Goal: Information Seeking & Learning: Learn about a topic

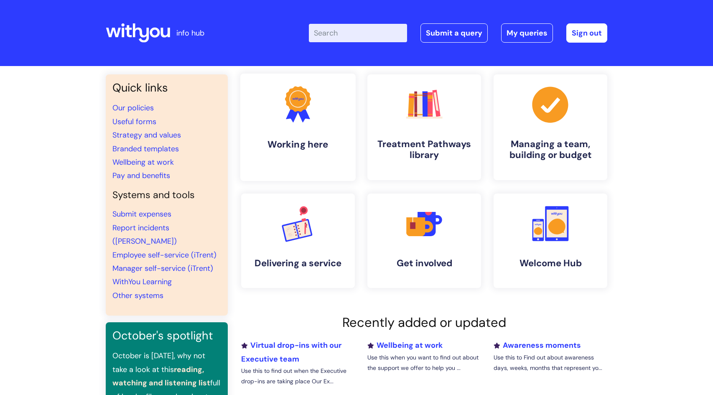
click at [307, 136] on link ".cls-1{fill:#f89b22;}.cls-1,.cls-2,.cls-3{stroke-width:0px;}.cls-2{fill:#2d3cff…" at bounding box center [297, 127] width 115 height 107
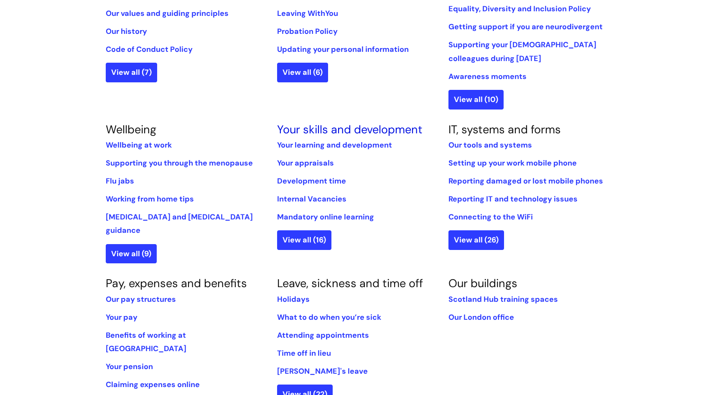
scroll to position [255, 0]
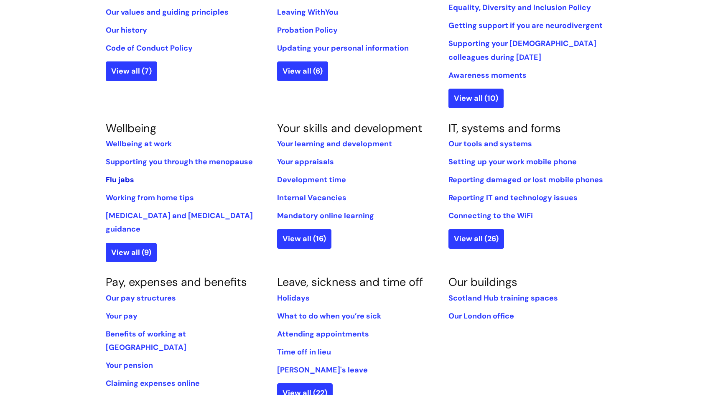
click at [127, 179] on link "Flu jabs" at bounding box center [120, 180] width 28 height 10
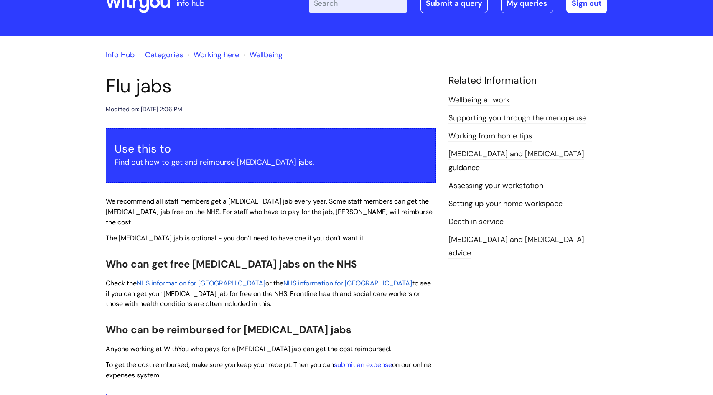
scroll to position [26, 0]
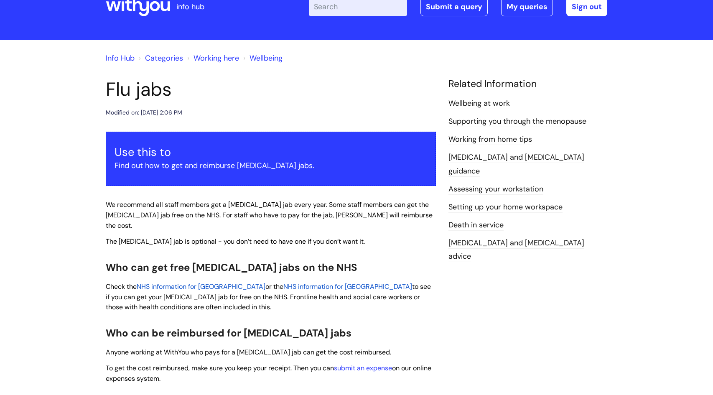
click at [486, 103] on link "Wellbeing at work" at bounding box center [479, 103] width 61 height 11
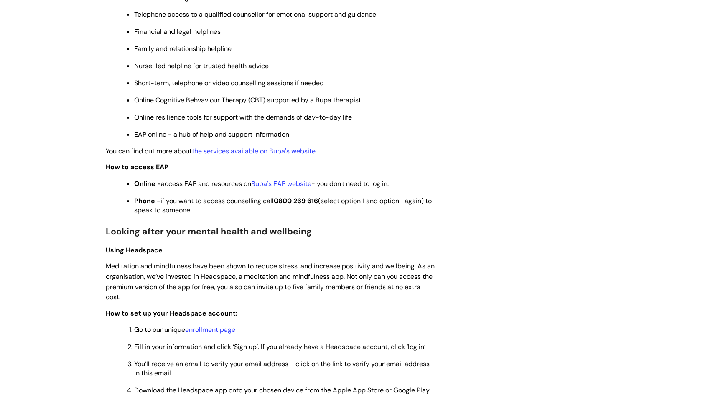
scroll to position [441, 0]
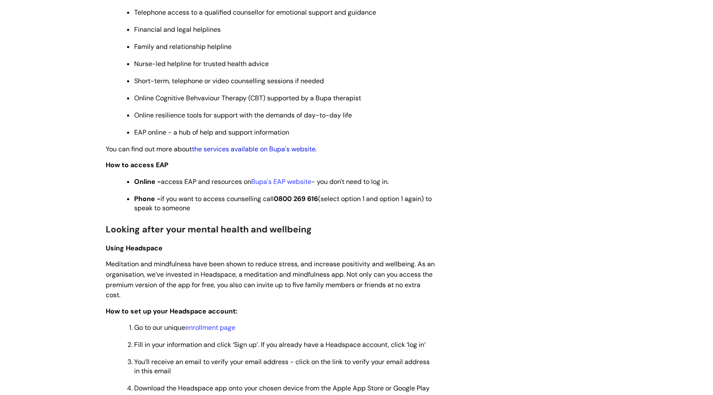
click at [293, 150] on link "the services available on Bupa's website" at bounding box center [254, 149] width 124 height 9
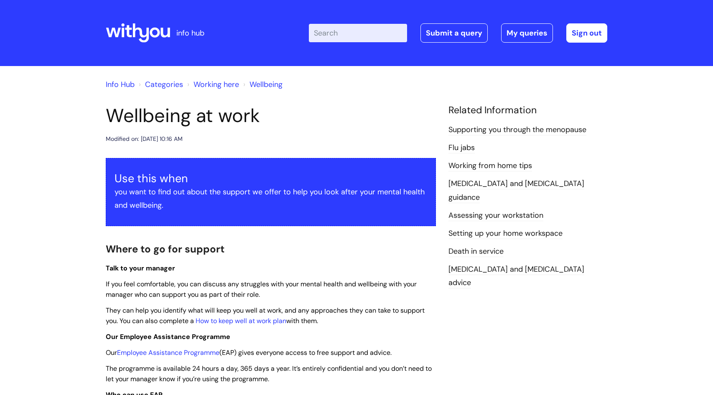
scroll to position [441, 0]
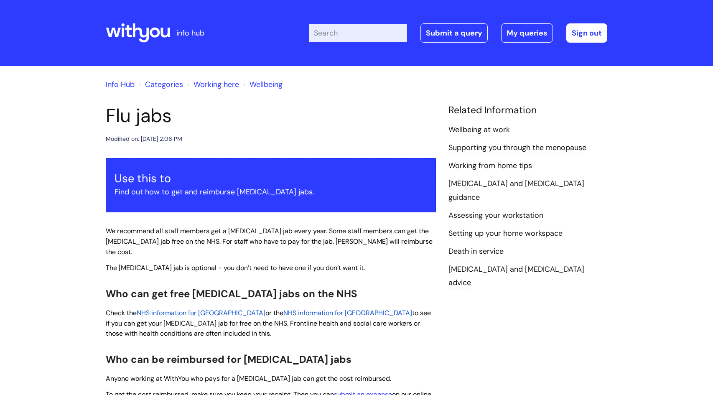
scroll to position [26, 0]
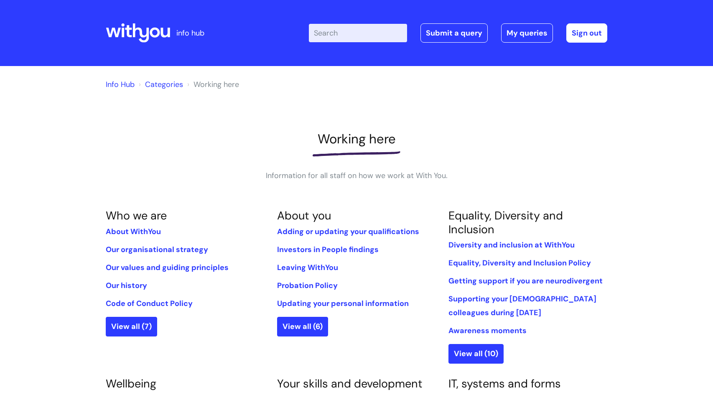
scroll to position [255, 0]
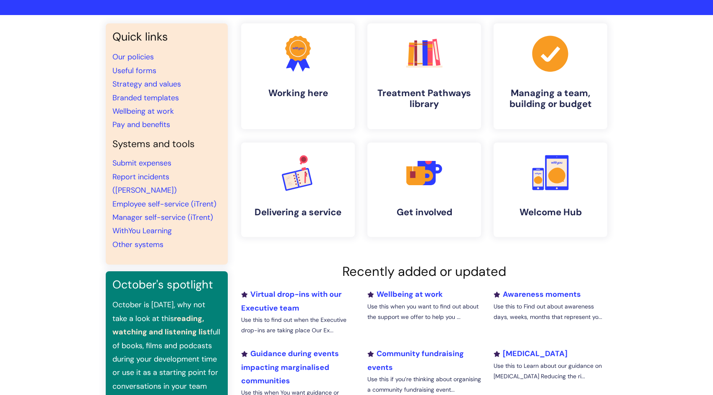
scroll to position [52, 0]
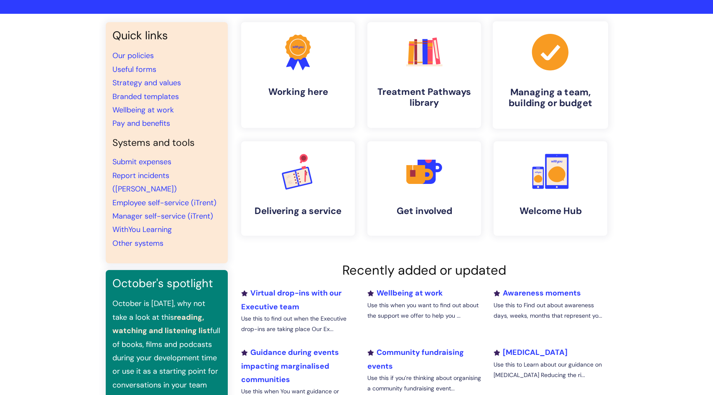
click at [546, 99] on h4 "Managing a team, building or budget" at bounding box center [551, 98] width 102 height 23
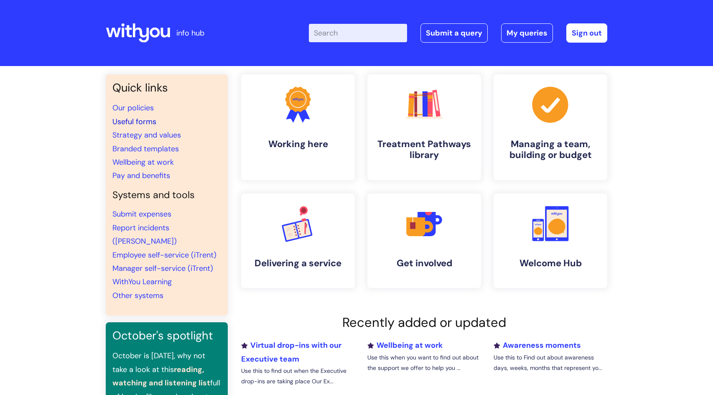
click at [120, 122] on link "Useful forms" at bounding box center [134, 122] width 44 height 10
